Goal: Go to known website: Go to known website

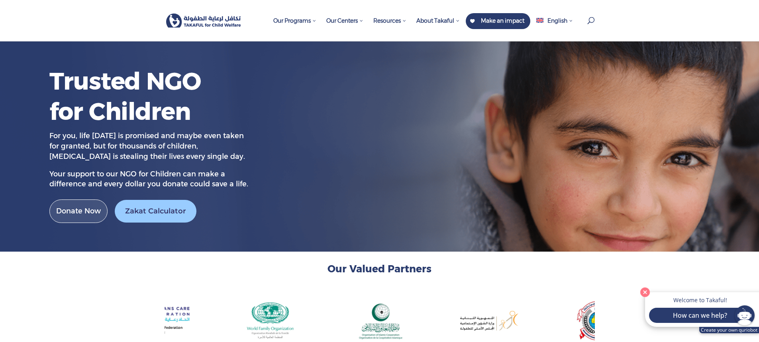
click at [216, 18] on img at bounding box center [203, 21] width 75 height 14
